Goal: Transaction & Acquisition: Purchase product/service

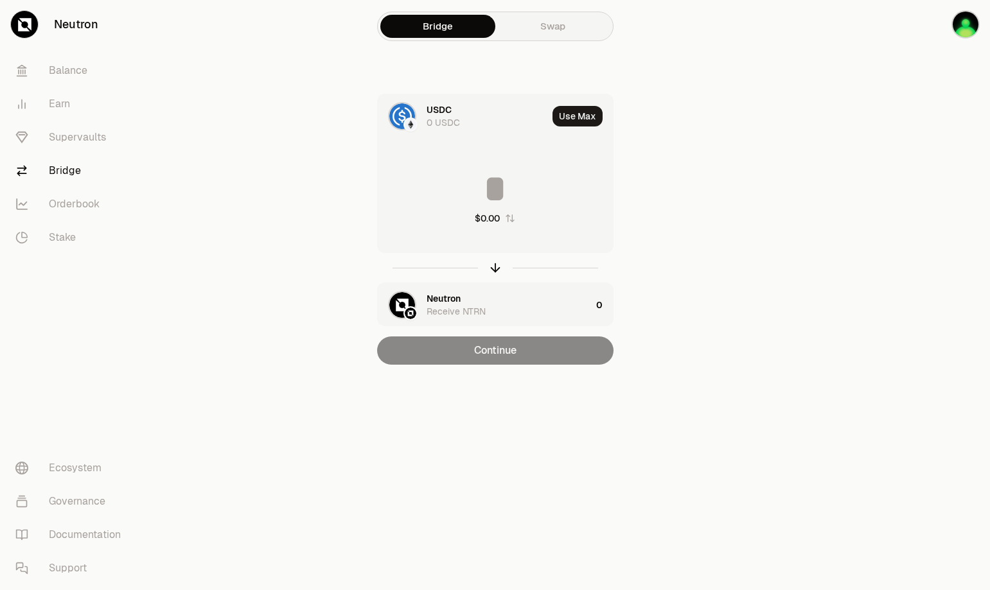
click at [495, 360] on div "Continue" at bounding box center [495, 351] width 236 height 28
click at [496, 164] on div "$0.00" at bounding box center [495, 197] width 235 height 113
click at [495, 220] on div "$0.00" at bounding box center [487, 218] width 25 height 13
click at [507, 223] on icon "button" at bounding box center [509, 218] width 10 height 10
click at [507, 223] on icon "button" at bounding box center [510, 218] width 10 height 10
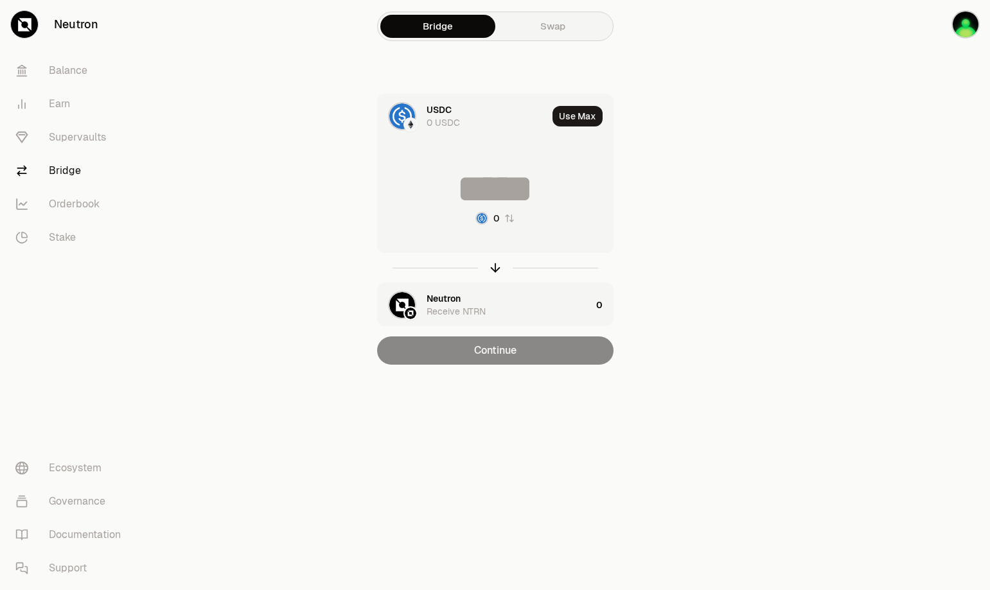
click at [507, 223] on icon "button" at bounding box center [509, 218] width 10 height 10
click at [507, 223] on icon "button" at bounding box center [510, 218] width 10 height 10
click at [549, 37] on link "Swap" at bounding box center [552, 26] width 115 height 23
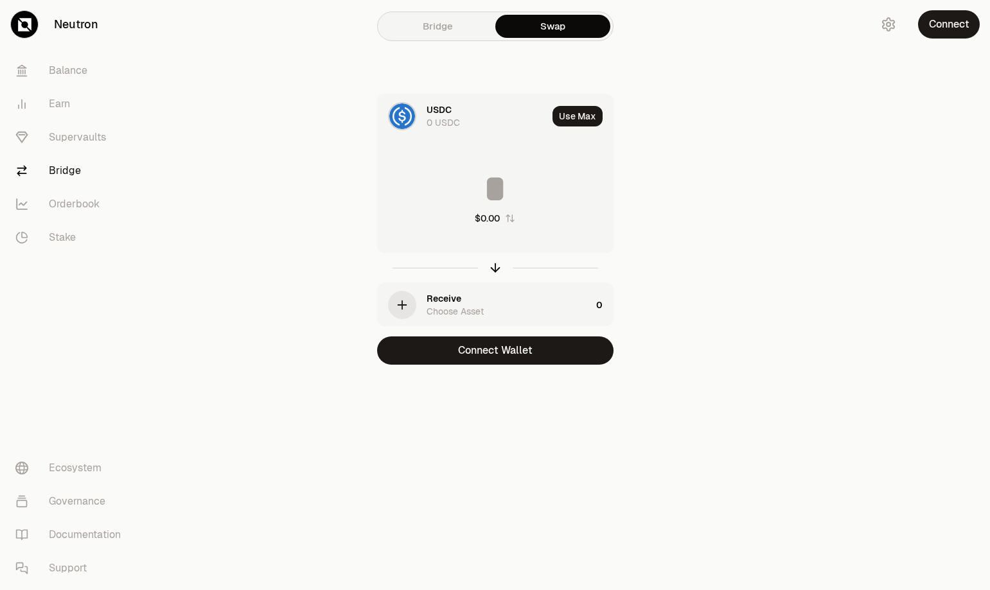
click at [455, 32] on link "Bridge" at bounding box center [437, 26] width 115 height 23
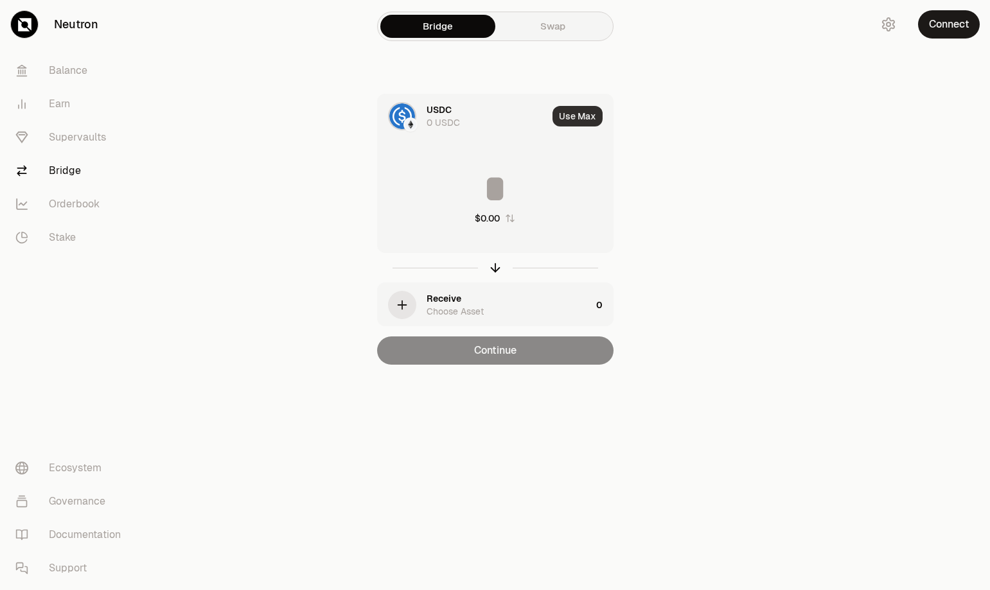
click at [575, 119] on button "Use Max" at bounding box center [577, 116] width 50 height 21
type input "*"
click at [580, 120] on div "Using Max" at bounding box center [578, 116] width 69 height 44
click at [565, 120] on div "Using Max" at bounding box center [578, 116] width 69 height 44
click at [499, 206] on input "*" at bounding box center [495, 189] width 235 height 39
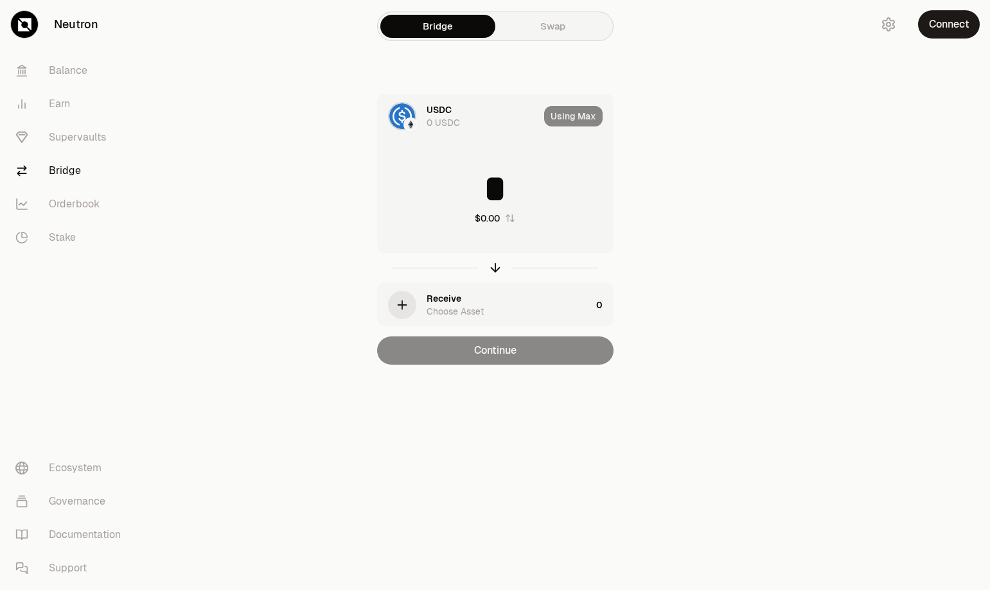
click at [556, 125] on div "Using Max" at bounding box center [578, 116] width 69 height 44
click at [538, 38] on div "Bridge Swap" at bounding box center [495, 27] width 236 height 30
click at [432, 30] on link "Bridge" at bounding box center [437, 26] width 115 height 23
click at [283, 177] on div "USDC 0 USDC Using Max * $0.00 Receive Choose Asset 0 Continue" at bounding box center [495, 229] width 432 height 271
click at [407, 304] on icon "button" at bounding box center [402, 305] width 14 height 14
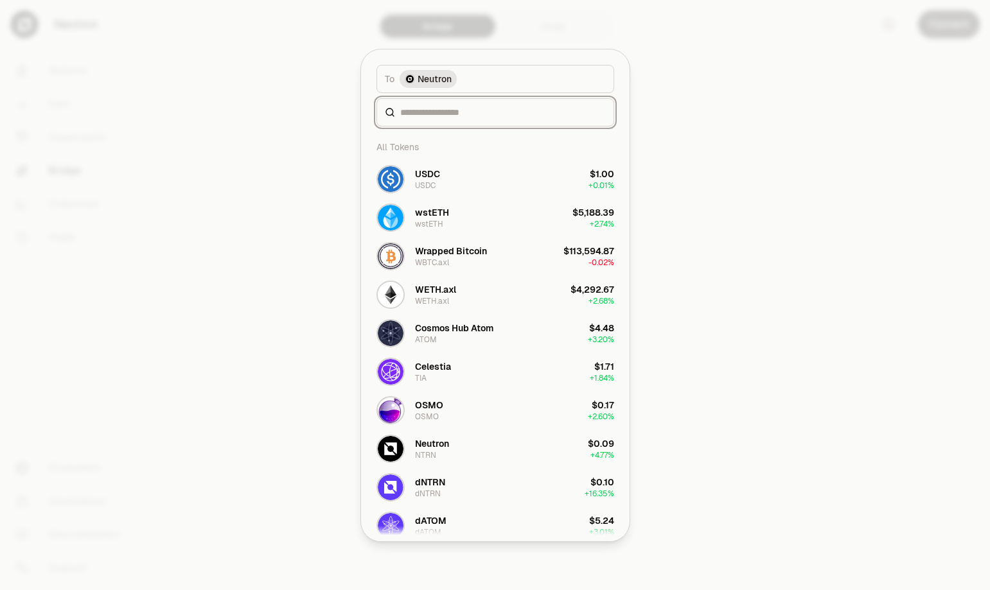
click at [467, 118] on input at bounding box center [503, 112] width 206 height 13
click at [479, 453] on button "Neutron NTRN $0.09 + 4.77%" at bounding box center [495, 449] width 253 height 39
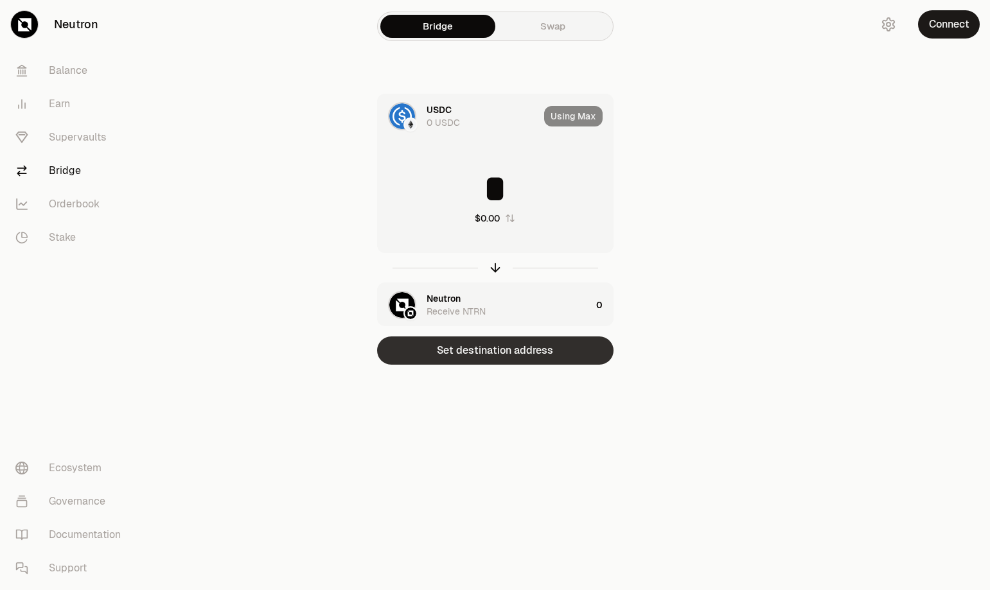
click at [477, 355] on button "Set destination address" at bounding box center [495, 351] width 236 height 28
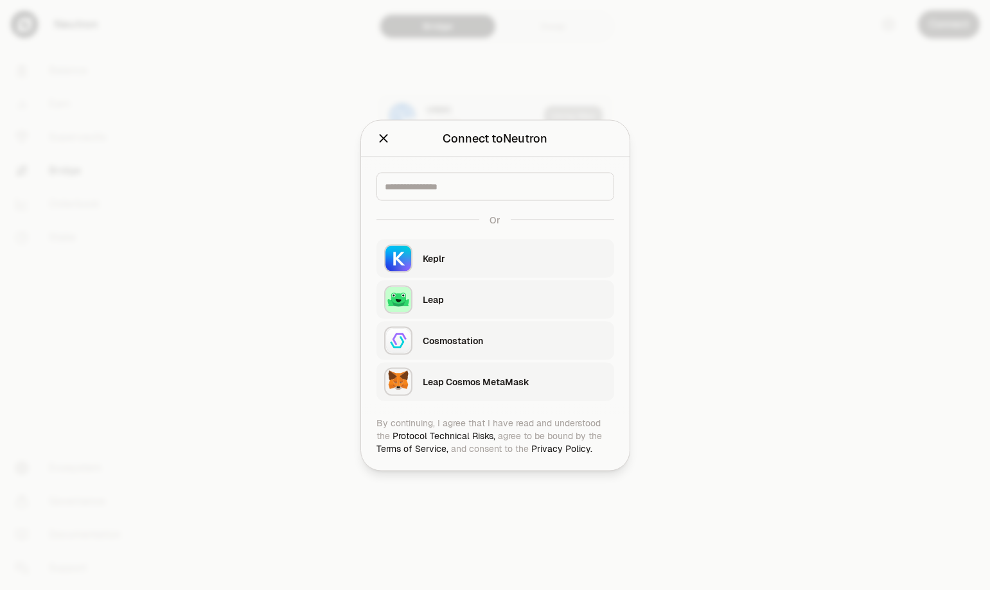
click at [474, 299] on div "Leap" at bounding box center [515, 299] width 184 height 13
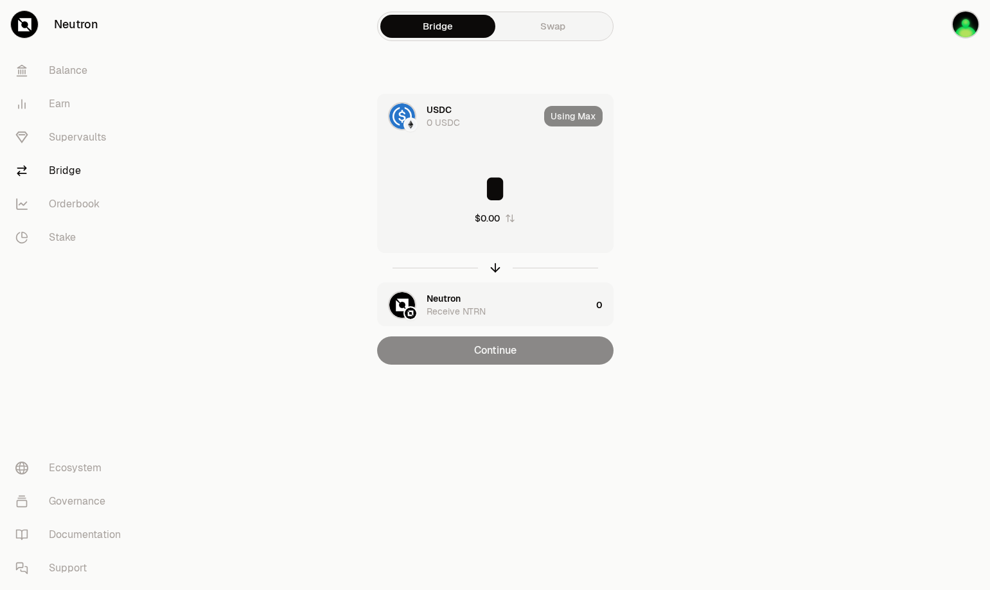
click at [549, 363] on div "Continue" at bounding box center [495, 351] width 236 height 28
click at [520, 220] on div "* $0.00" at bounding box center [495, 197] width 235 height 113
click at [511, 228] on div "* $0.00" at bounding box center [495, 197] width 235 height 113
click at [513, 235] on div "* $0.00" at bounding box center [495, 197] width 235 height 113
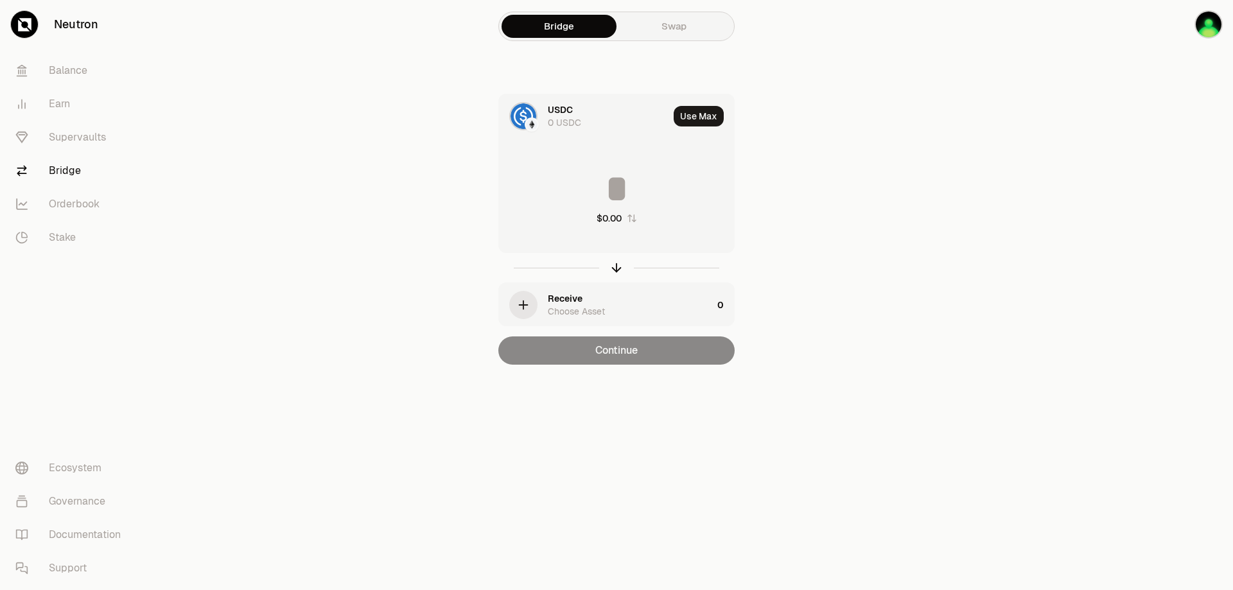
click at [989, 64] on div at bounding box center [1161, 208] width 144 height 416
click at [989, 31] on img "button" at bounding box center [1209, 24] width 28 height 28
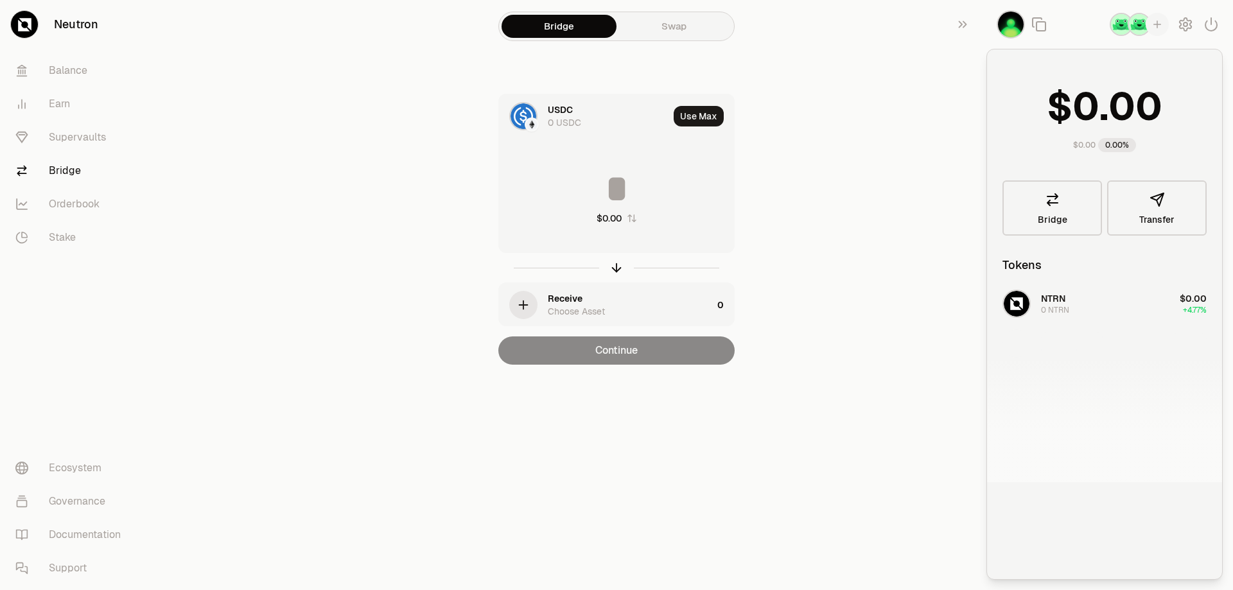
click at [989, 308] on div "NTRN 0 NTRN $0.00 +4.77%" at bounding box center [1104, 384] width 235 height 198
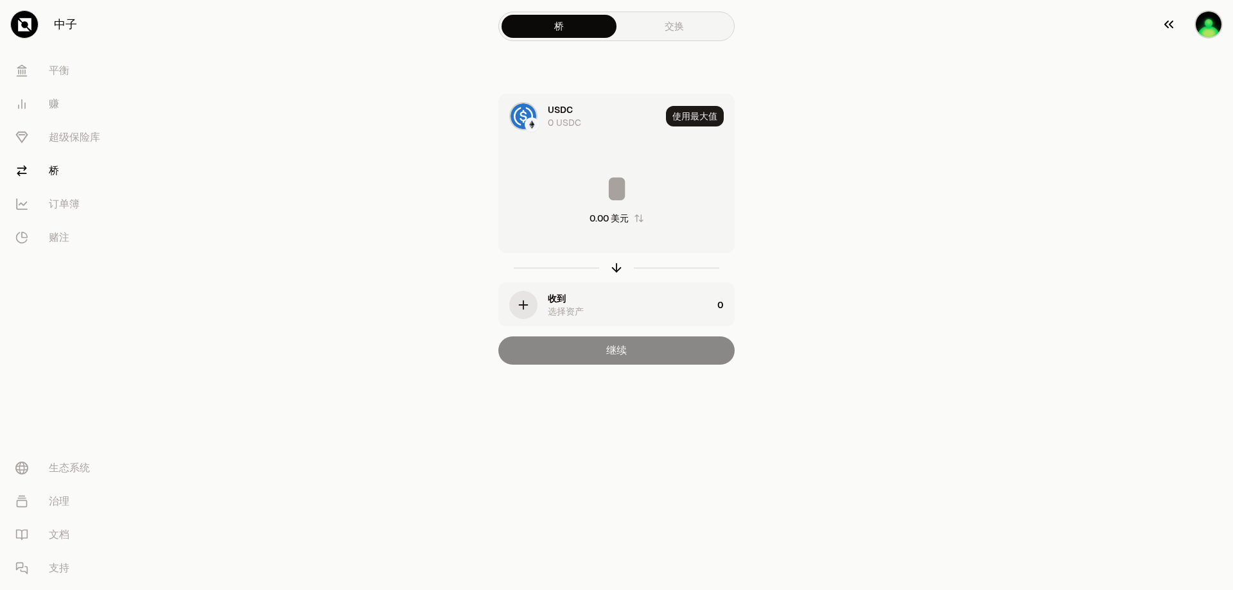
click at [989, 35] on img "button" at bounding box center [1209, 24] width 28 height 28
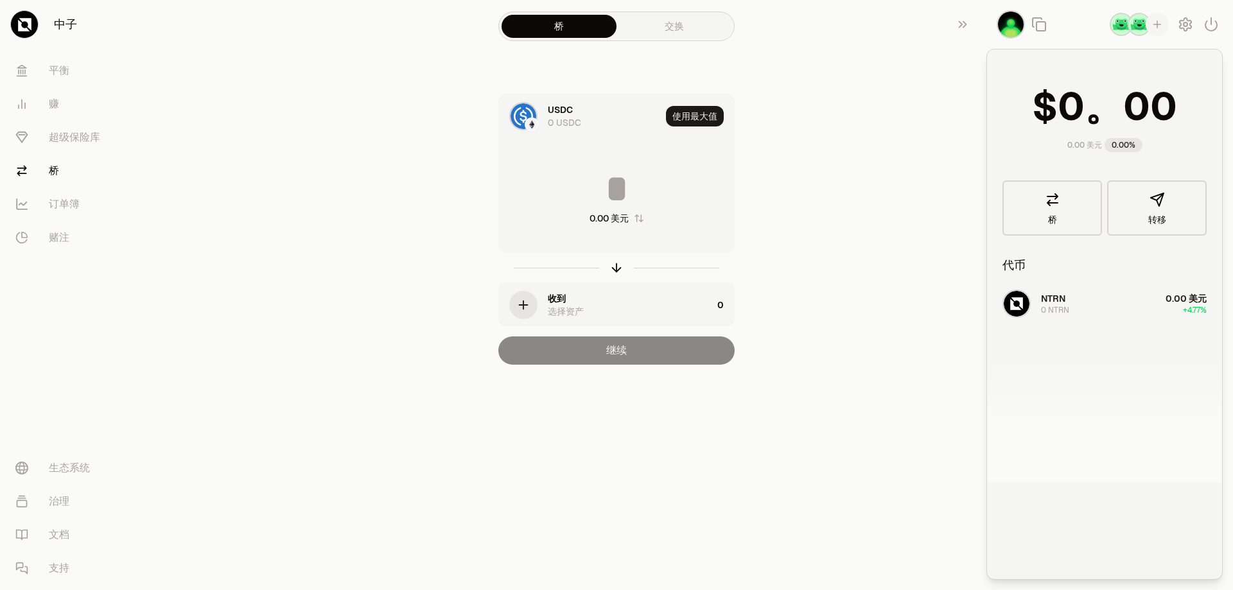
click at [989, 33] on img "button" at bounding box center [1139, 24] width 23 height 23
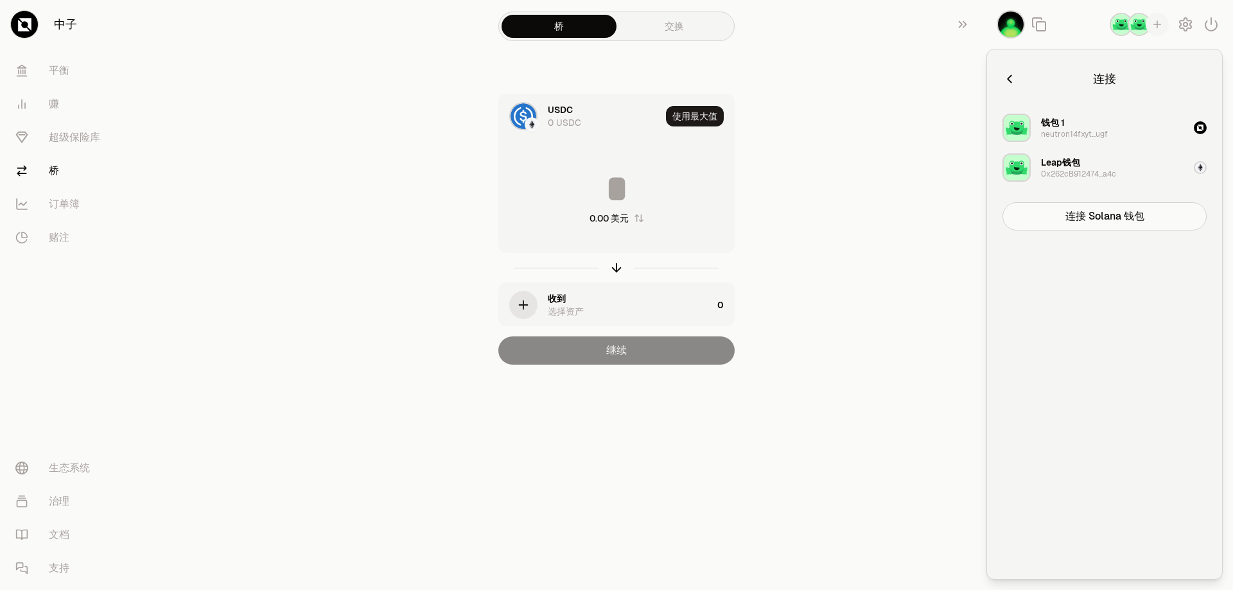
click at [989, 31] on img "button" at bounding box center [1121, 24] width 23 height 23
click at [989, 29] on img "button" at bounding box center [1139, 24] width 23 height 23
click at [989, 86] on button "button" at bounding box center [1010, 79] width 14 height 18
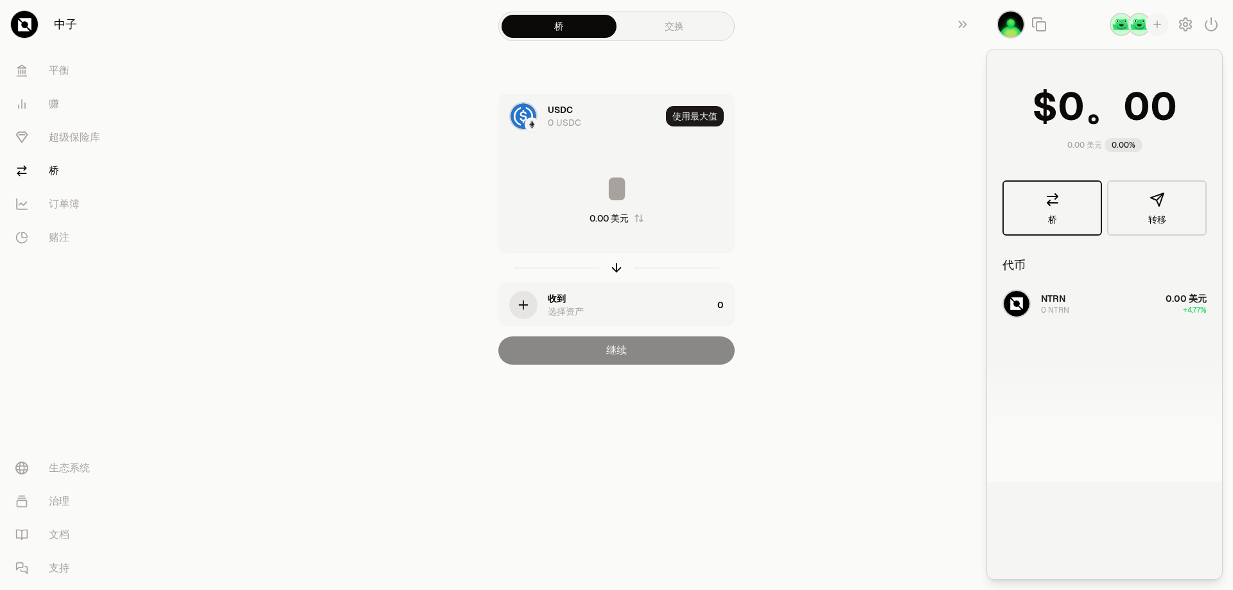
click at [989, 209] on link "桥" at bounding box center [1053, 207] width 100 height 55
click at [989, 27] on img "button" at bounding box center [1121, 24] width 23 height 23
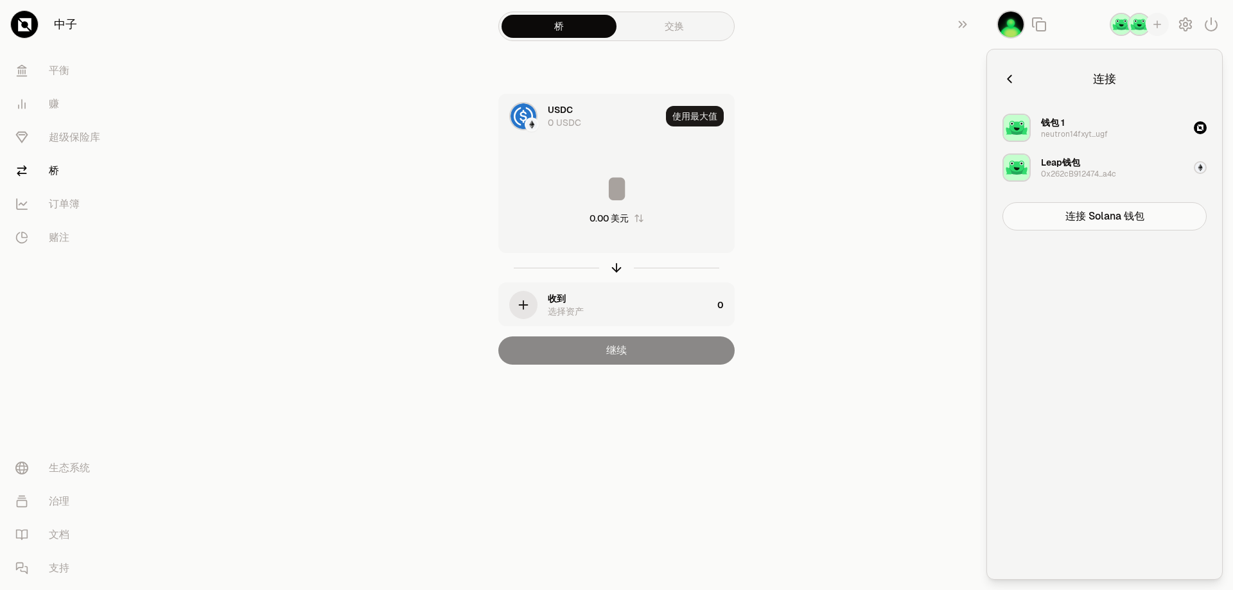
click at [989, 27] on img "button" at bounding box center [1121, 24] width 23 height 23
click at [989, 26] on img "button" at bounding box center [1139, 24] width 23 height 23
click at [989, 23] on icon "button" at bounding box center [1158, 25] width 12 height 12
click at [989, 129] on div "button" at bounding box center [1200, 127] width 13 height 13
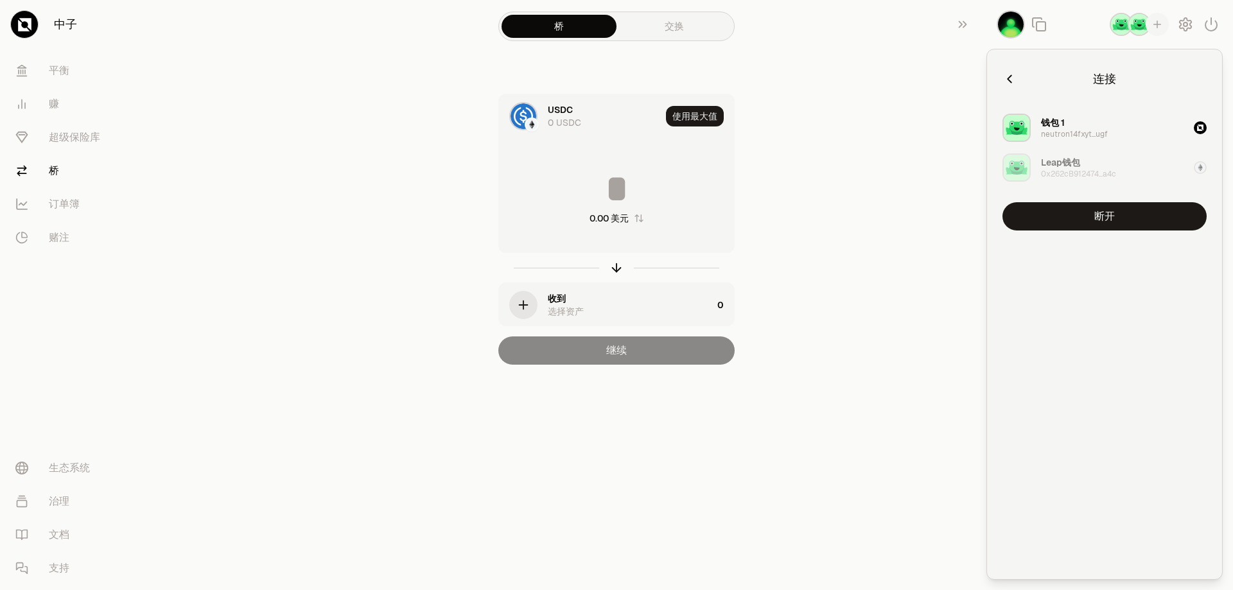
click at [989, 129] on div "button" at bounding box center [1200, 127] width 13 height 13
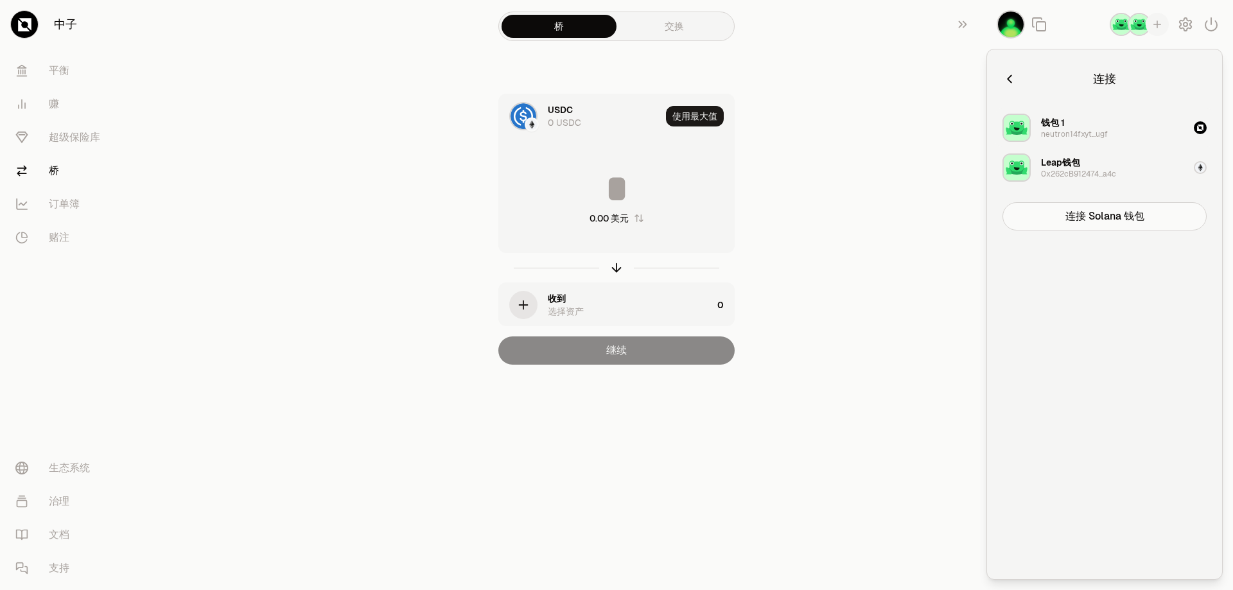
click at [989, 131] on font "neutron14fxyt...ugf" at bounding box center [1074, 134] width 67 height 10
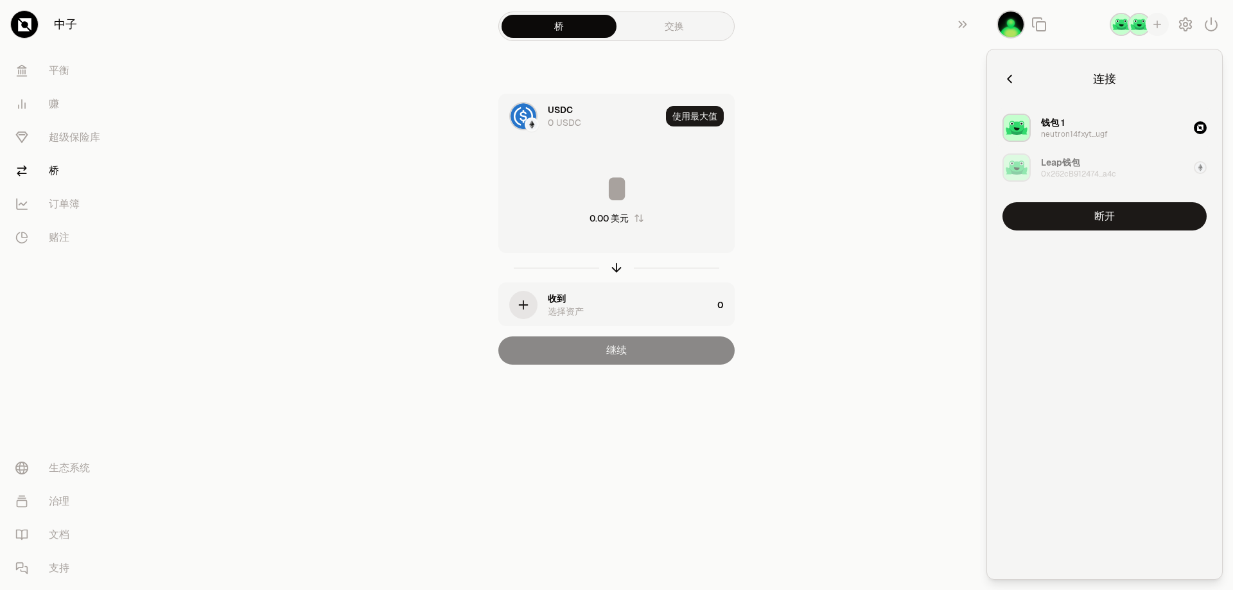
click at [989, 133] on font "neutron14fxyt...ugf" at bounding box center [1074, 134] width 67 height 10
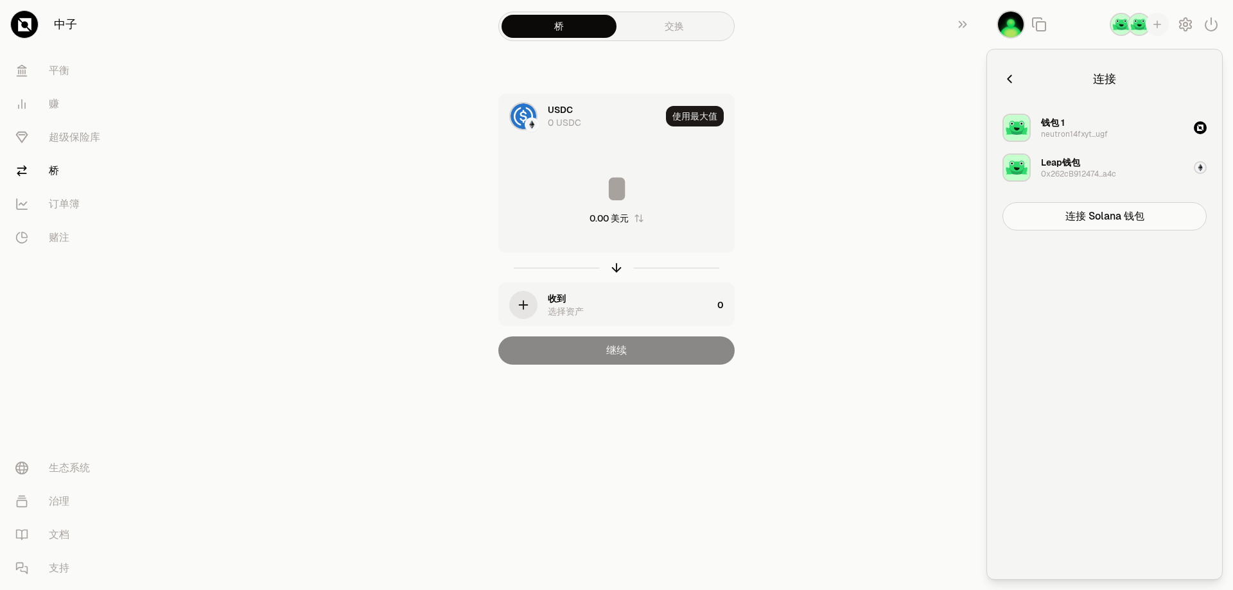
click at [989, 133] on font "neutron14fxyt...ugf" at bounding box center [1074, 134] width 67 height 10
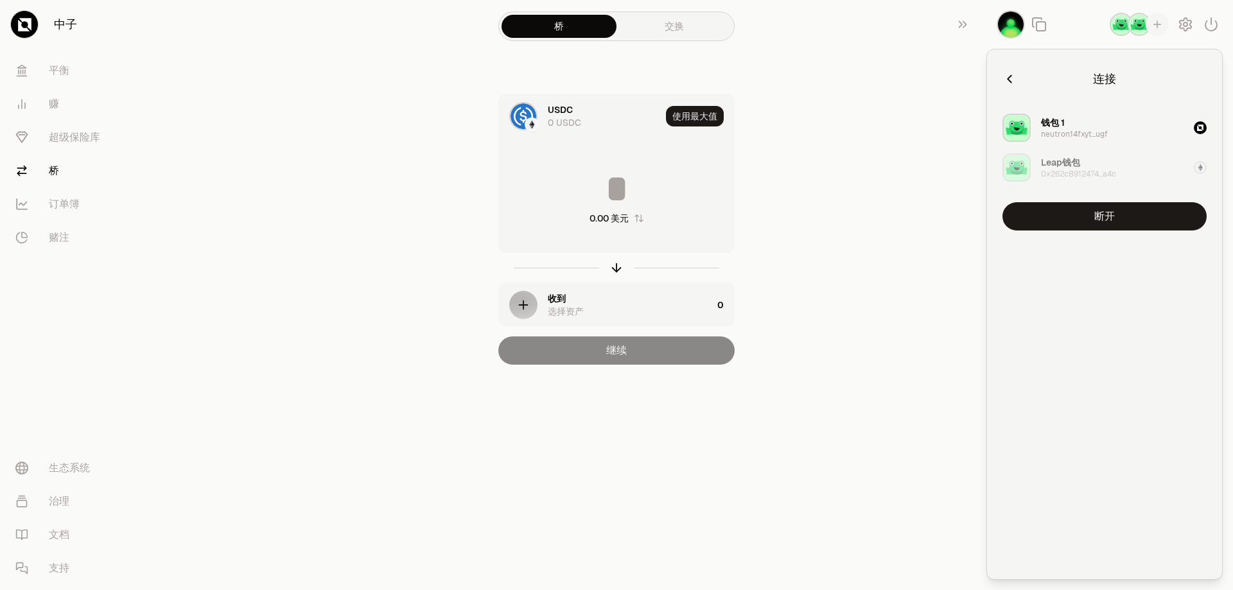
click at [989, 130] on img "button" at bounding box center [1017, 128] width 28 height 28
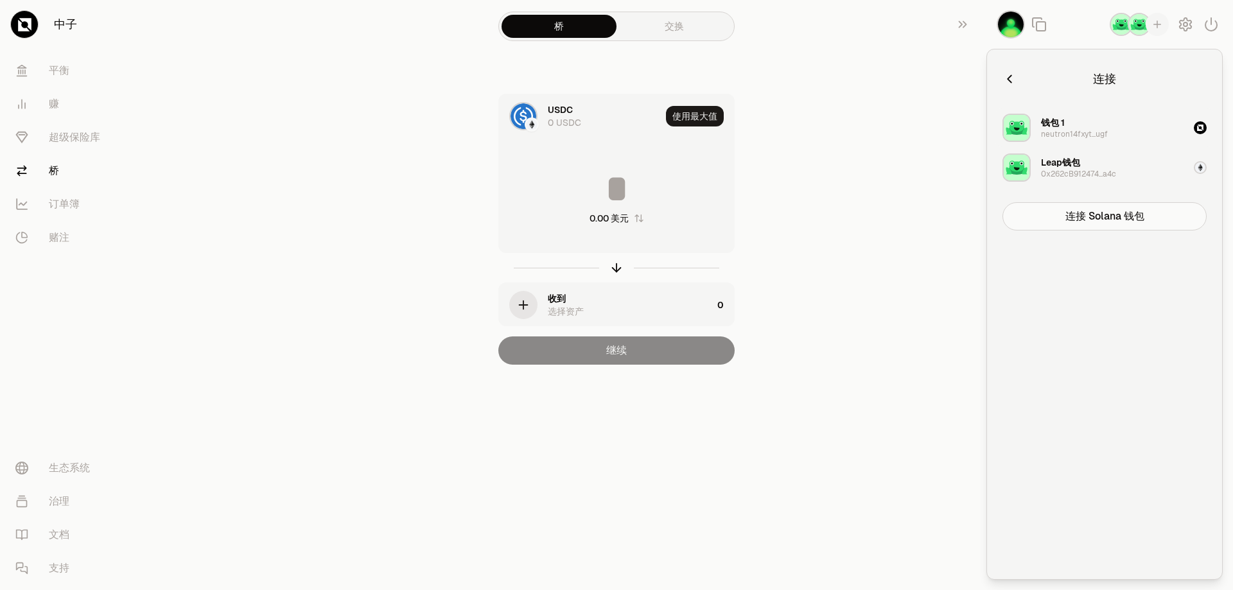
click at [989, 124] on font "钱包 1" at bounding box center [1053, 123] width 24 height 12
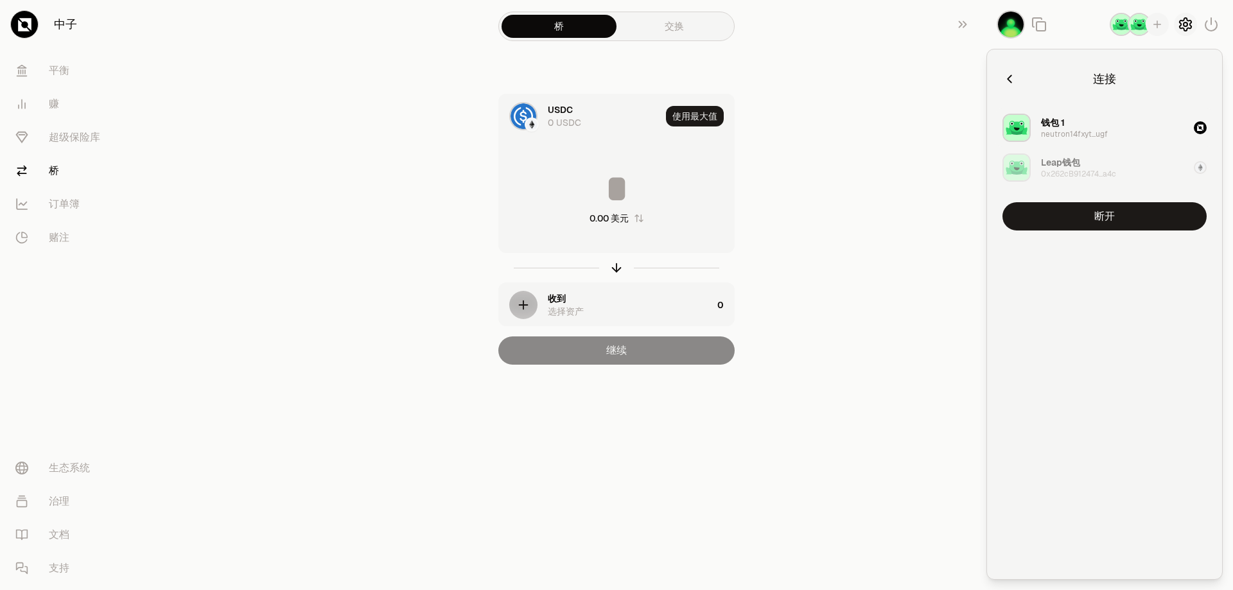
click at [989, 26] on icon "button" at bounding box center [1185, 24] width 5 height 5
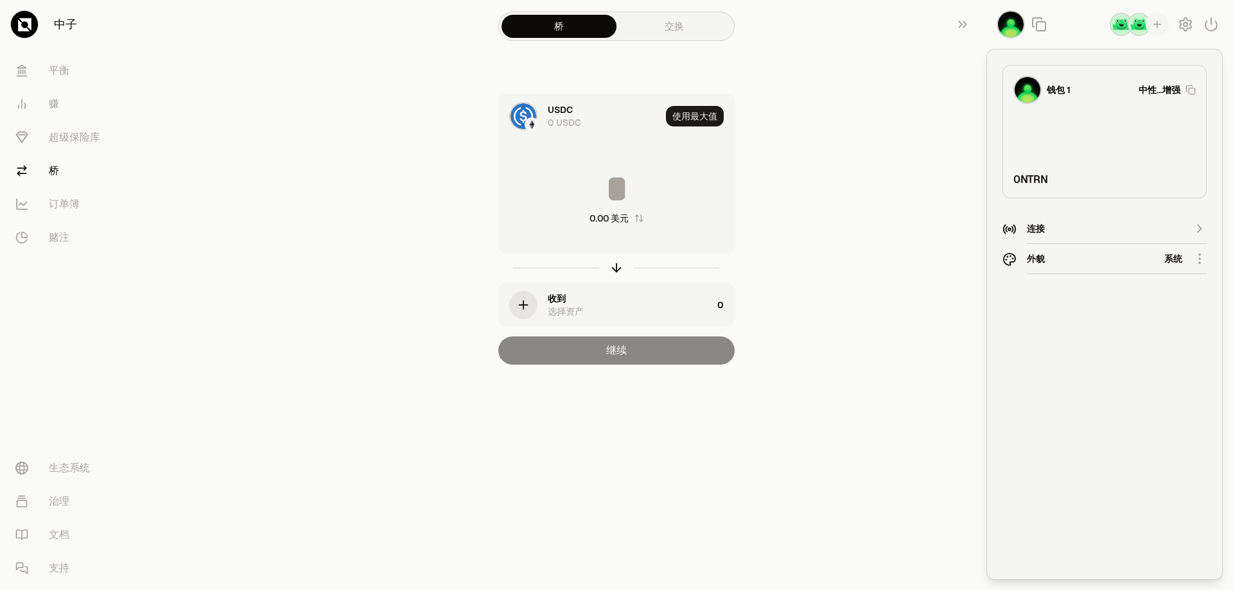
click at [913, 96] on main "桥 交换 USDC 0 USDC 使用最大值 0.00 美元 收到 选择资产 0 继续" at bounding box center [688, 208] width 1089 height 416
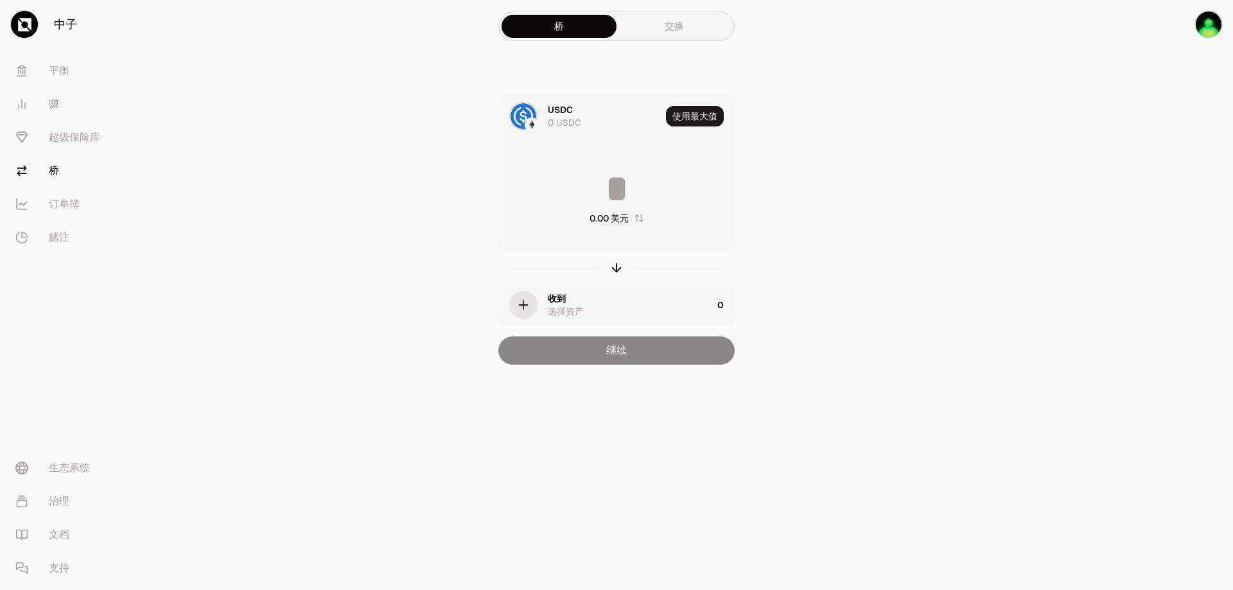
click at [658, 25] on link "交换" at bounding box center [674, 26] width 115 height 23
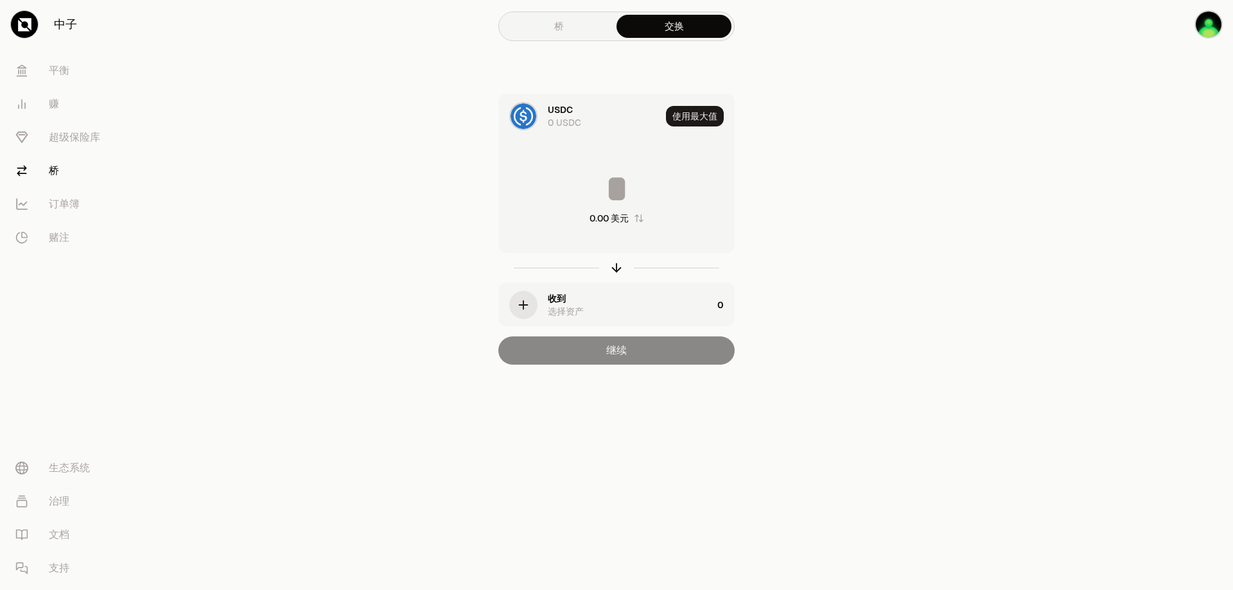
click at [529, 304] on icon "button" at bounding box center [523, 305] width 14 height 14
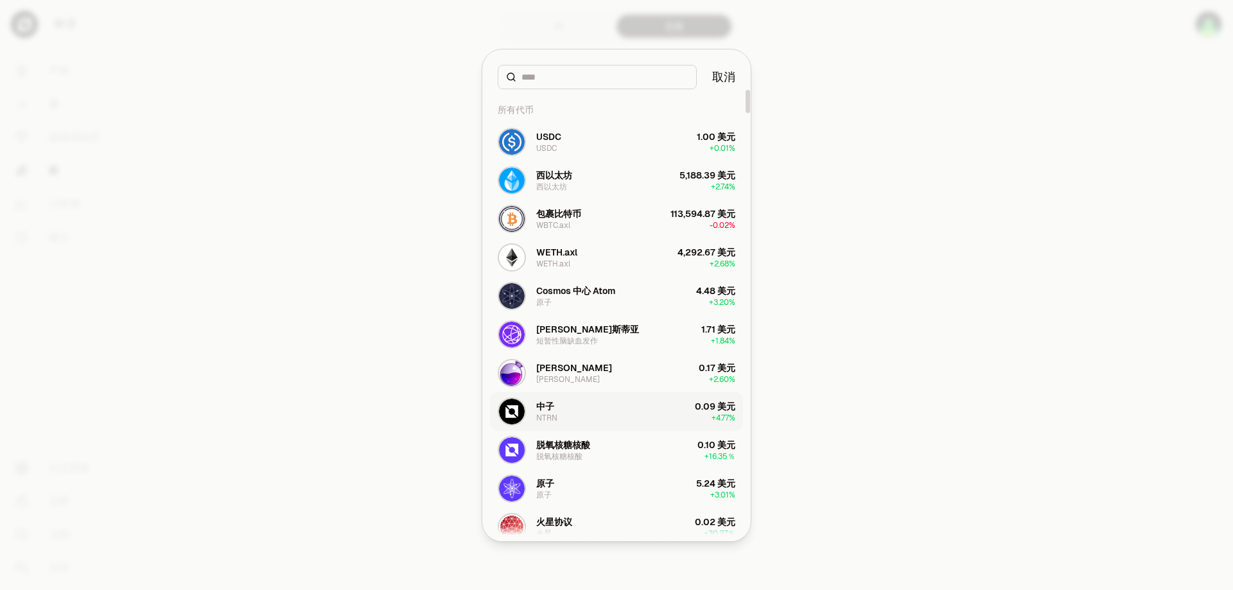
click at [599, 412] on button "中子 NTRN 0.09 美元 + 4.77%" at bounding box center [616, 411] width 253 height 39
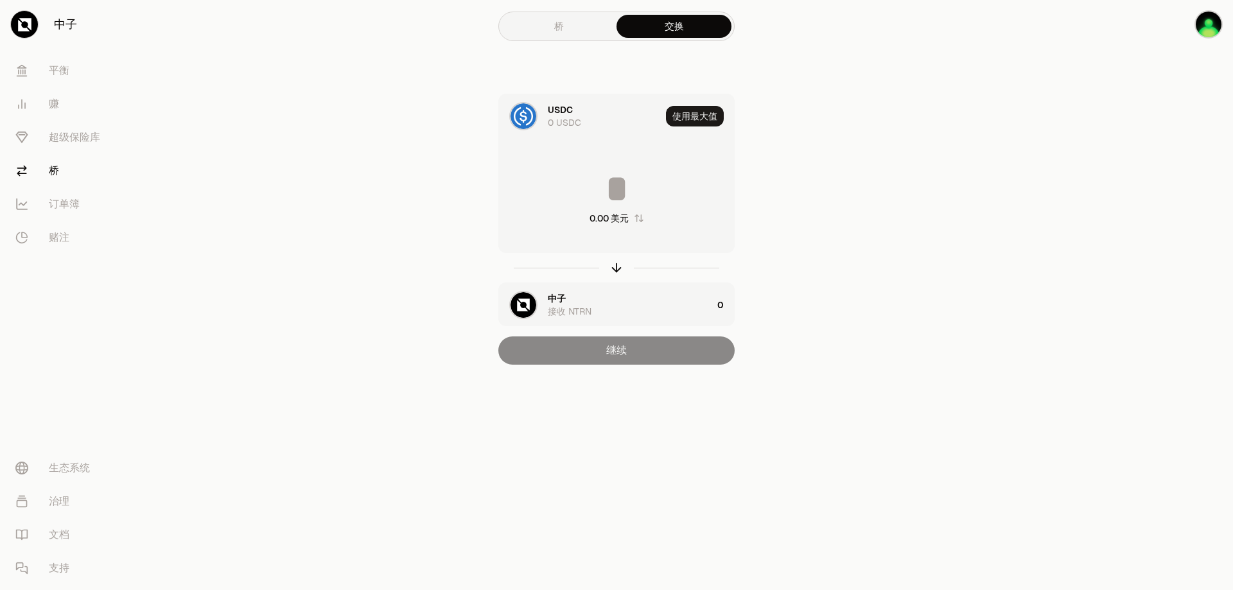
click at [572, 124] on font "0 USDC" at bounding box center [564, 123] width 33 height 12
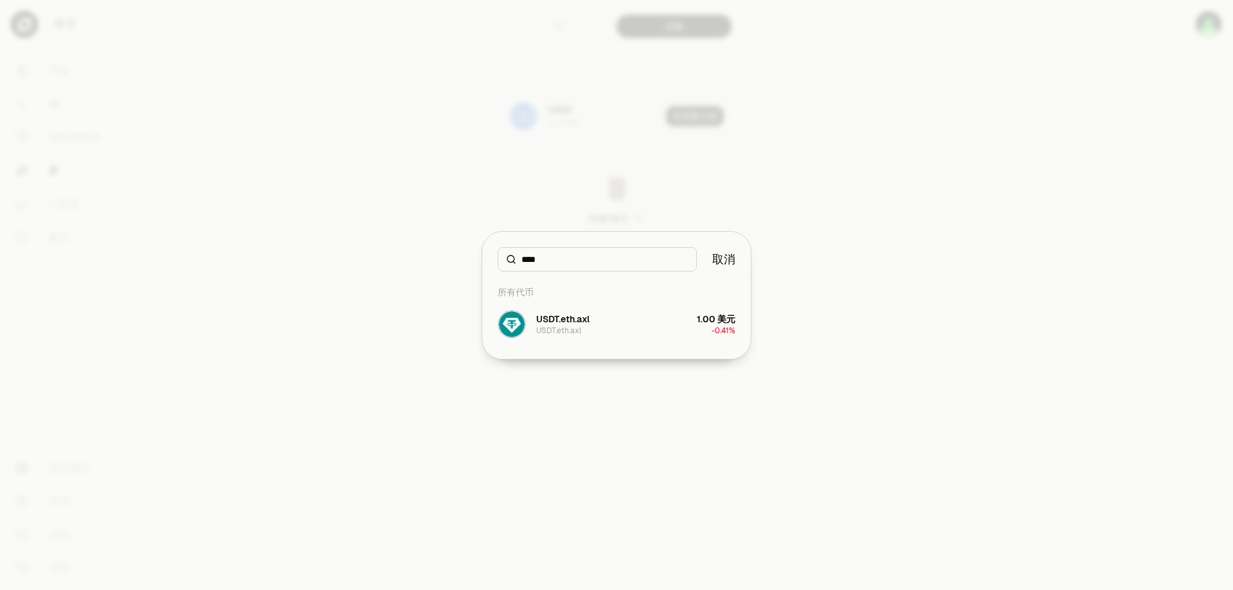
type input "****"
click at [724, 259] on font "取消" at bounding box center [723, 259] width 23 height 15
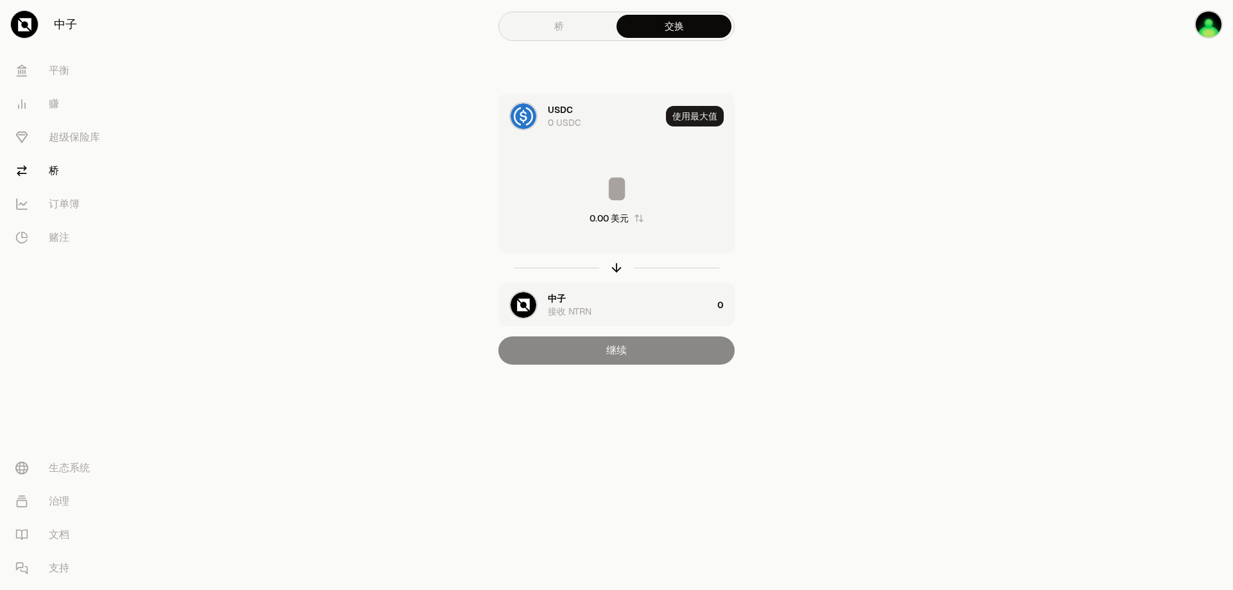
click at [830, 255] on div "USDC 0 USDC 使用最大值 0.00 美元 中子 接收 NTRN 0 继续" at bounding box center [617, 229] width 432 height 271
